Goal: Task Accomplishment & Management: Use online tool/utility

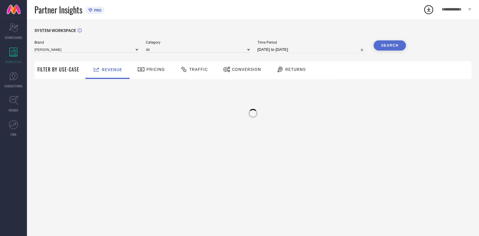
type input "[PERSON_NAME]"
type input "All"
